Goal: Navigation & Orientation: Find specific page/section

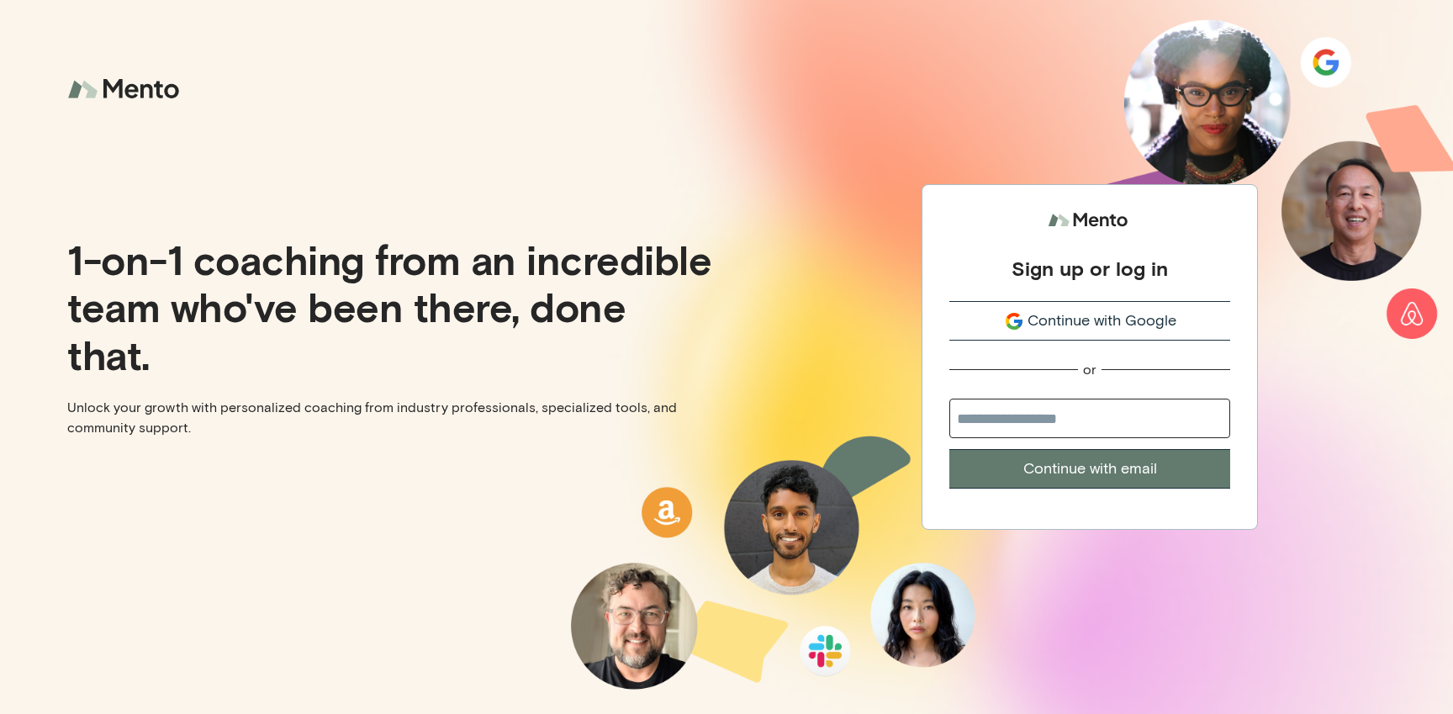
click at [815, 116] on div "Sign up or log in Continue with Google or Continue with email" at bounding box center [1090, 357] width 727 height 714
click at [1119, 310] on span "Continue with Google" at bounding box center [1102, 321] width 149 height 23
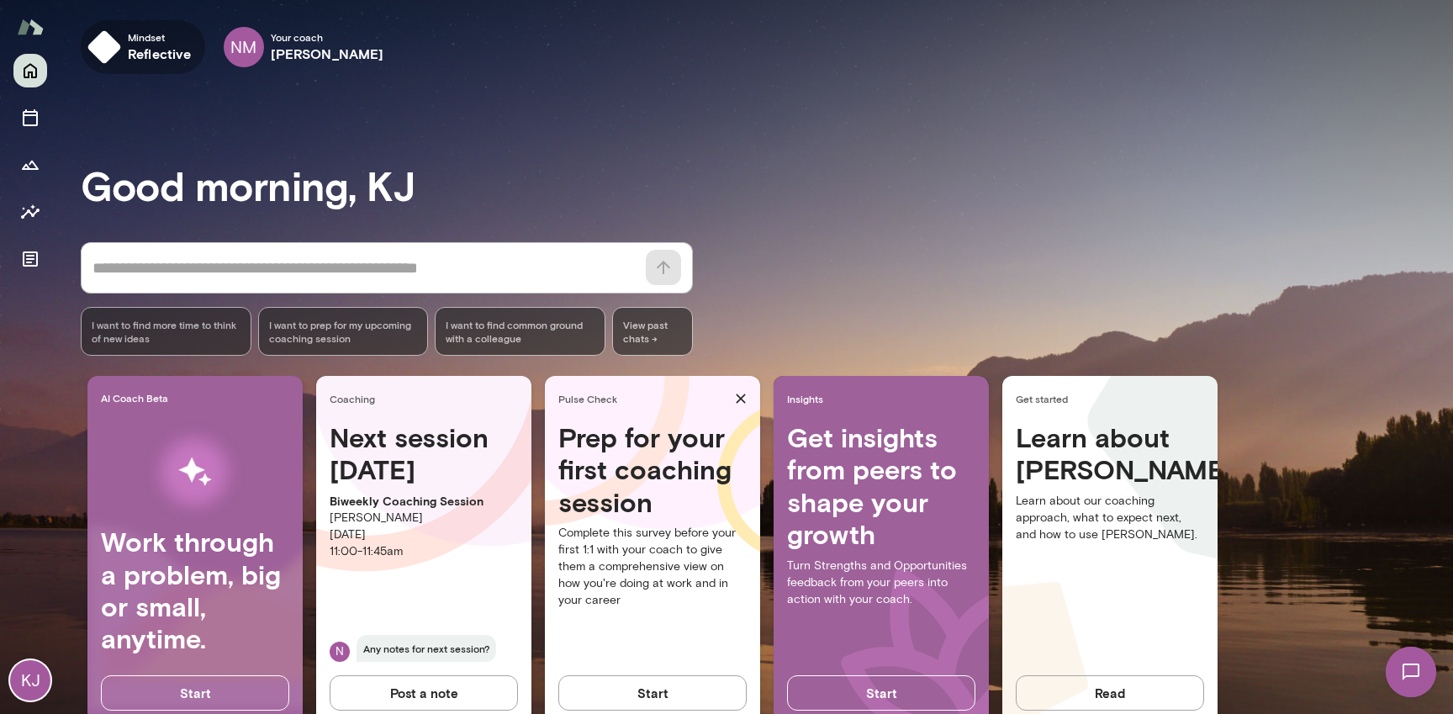
click at [162, 46] on h6 "reflective" at bounding box center [160, 54] width 64 height 20
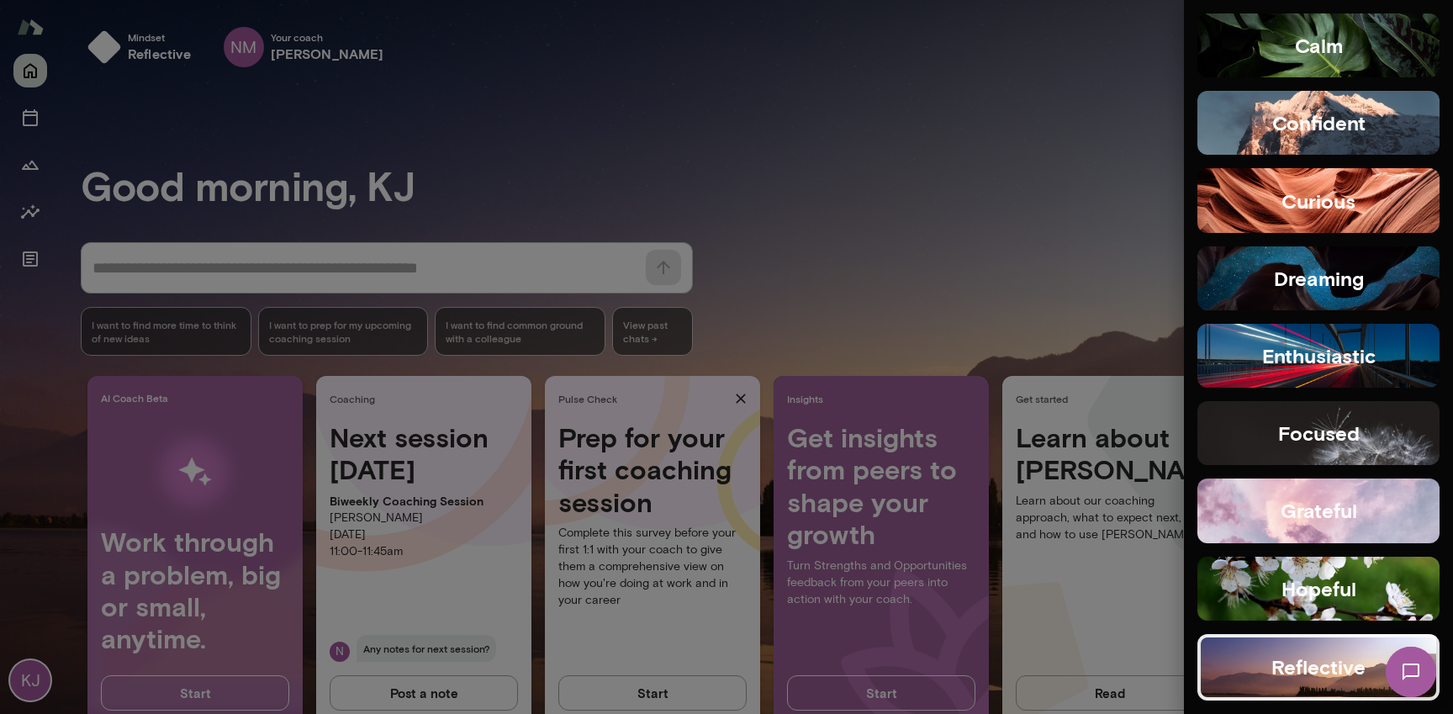
click at [1406, 664] on img at bounding box center [1411, 672] width 69 height 69
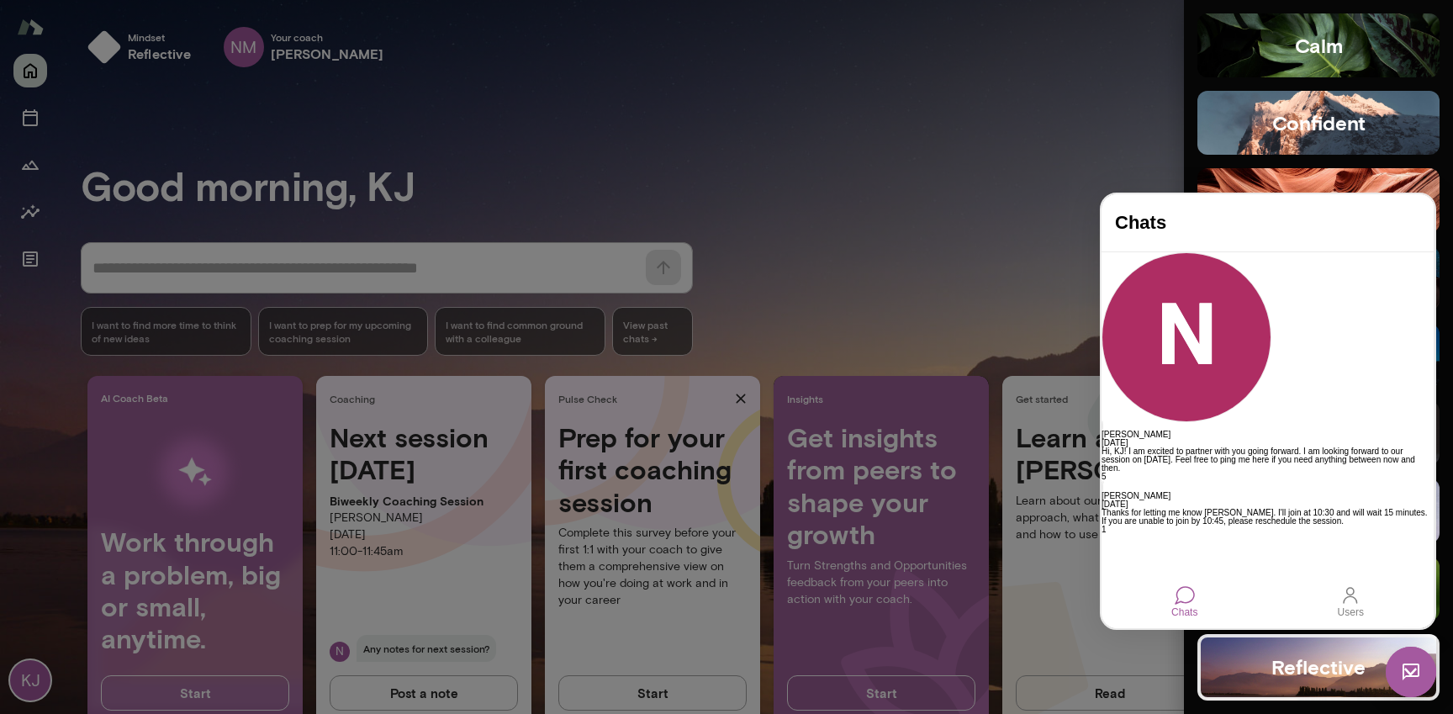
click at [1019, 174] on div at bounding box center [726, 357] width 1453 height 714
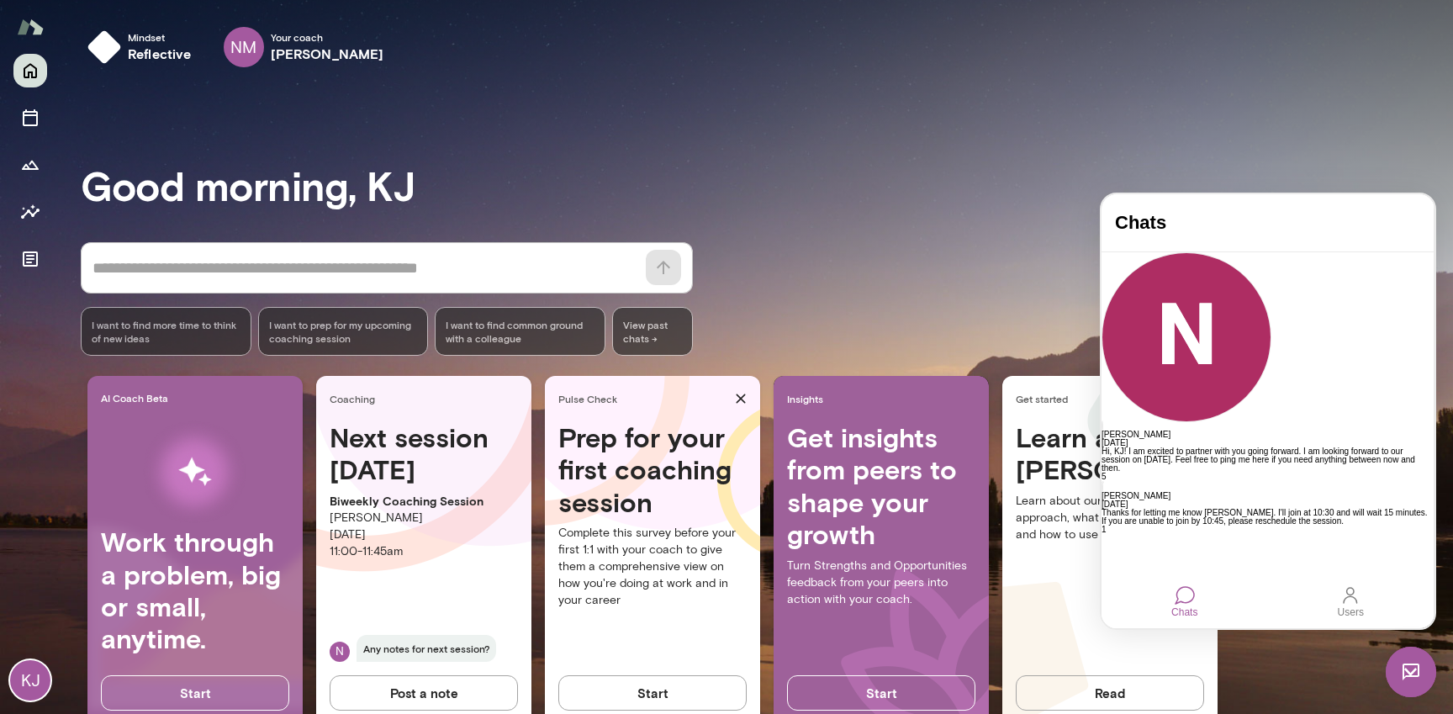
click at [1022, 191] on h3 "Good morning, KJ" at bounding box center [767, 184] width 1373 height 47
click at [1178, 223] on h4 "Chats" at bounding box center [1267, 223] width 305 height 22
click at [1419, 664] on img at bounding box center [1411, 672] width 50 height 50
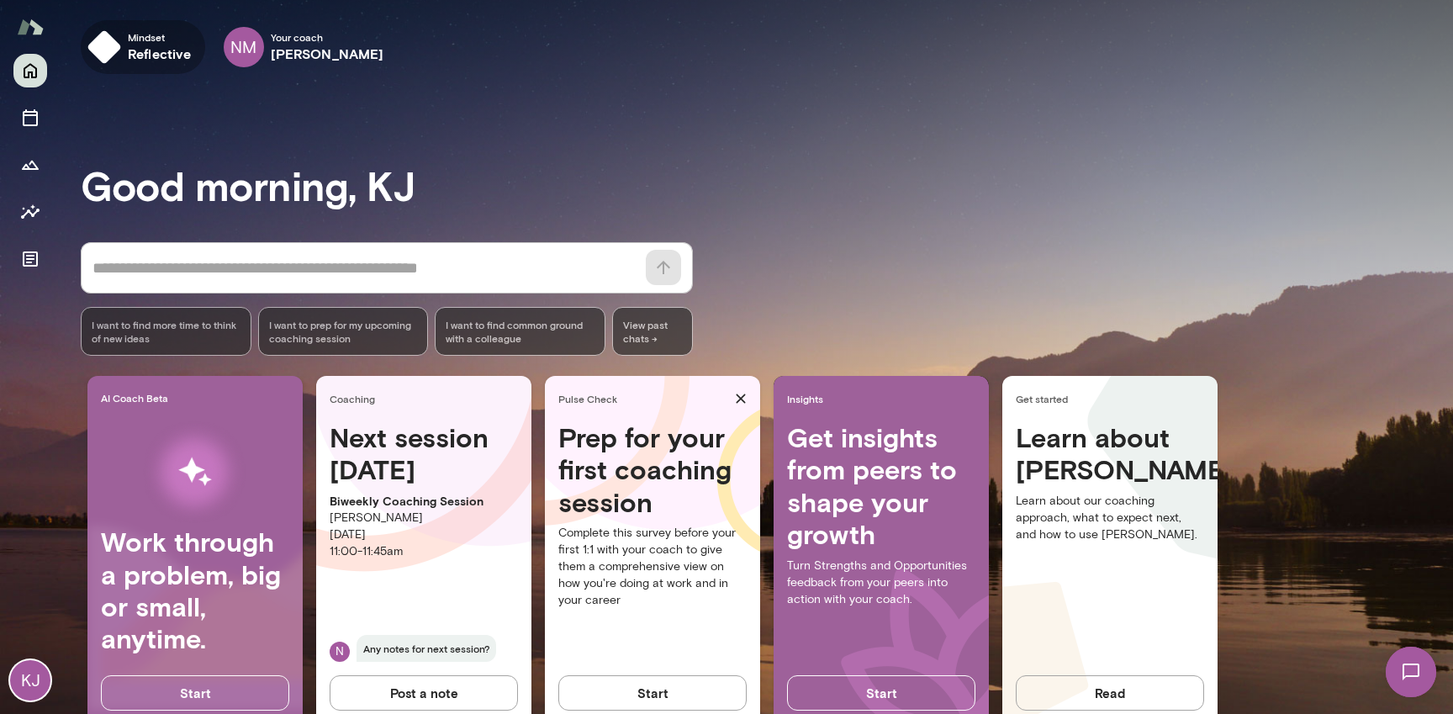
click at [155, 35] on span "Mindset" at bounding box center [160, 36] width 64 height 13
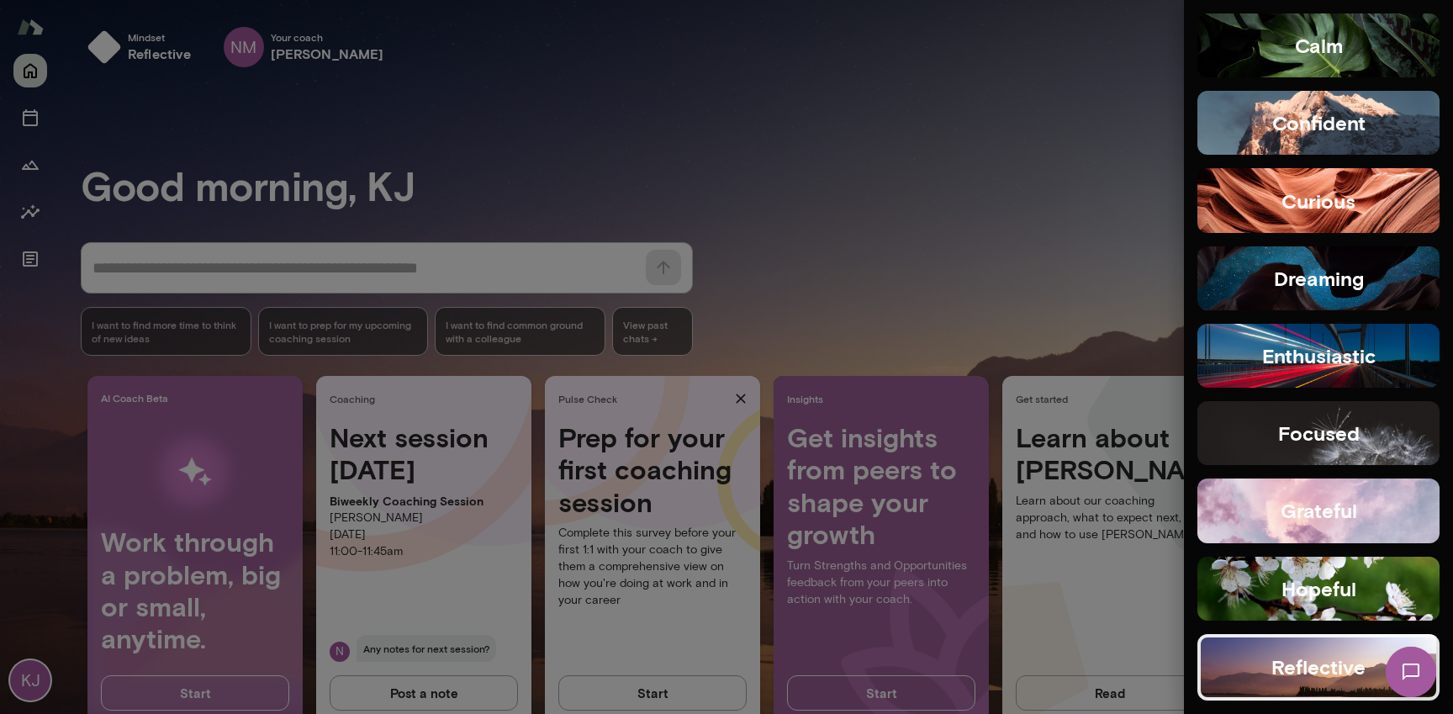
click at [1009, 155] on div at bounding box center [726, 357] width 1453 height 714
